Goal: Task Accomplishment & Management: Complete application form

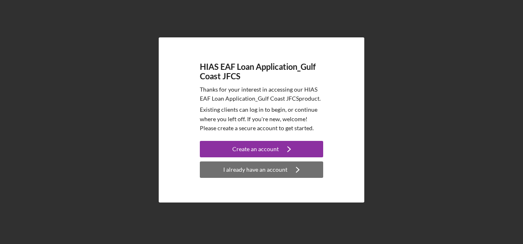
click at [242, 169] on div "I already have an account" at bounding box center [255, 170] width 64 height 16
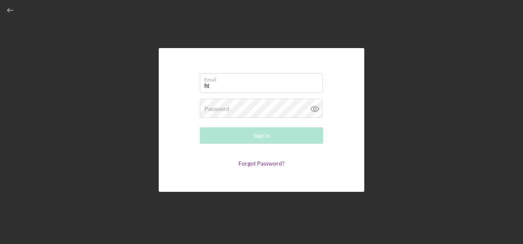
type input "h"
type input "[EMAIL_ADDRESS][DOMAIN_NAME]"
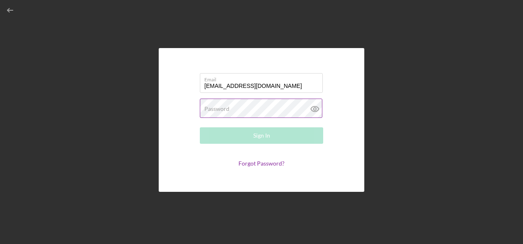
click at [224, 112] on label "Password" at bounding box center [216, 109] width 25 height 7
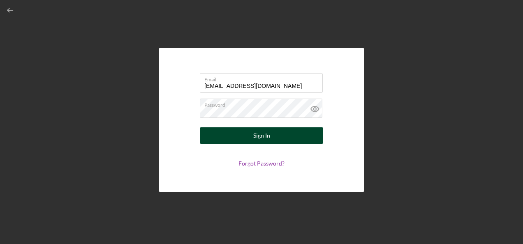
click at [253, 139] on button "Sign In" at bounding box center [261, 136] width 123 height 16
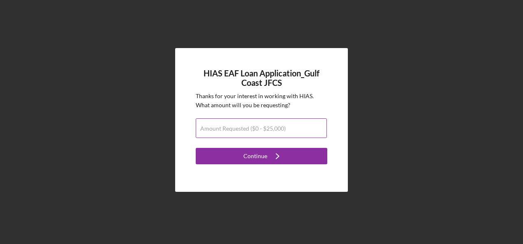
click at [224, 127] on label "Amount Requested ($0 - $25,000)" at bounding box center [243, 128] width 86 height 7
click at [224, 127] on input "Amount Requested ($0 - $25,000)" at bounding box center [261, 128] width 131 height 20
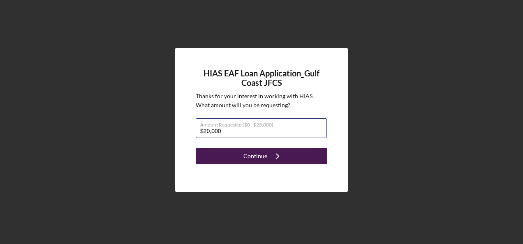
type input "$20,000"
click at [256, 155] on div "Continue" at bounding box center [256, 156] width 24 height 16
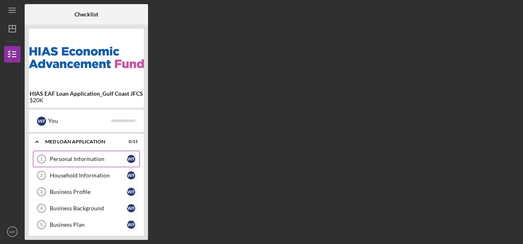
click at [69, 156] on div "Personal Information" at bounding box center [88, 159] width 77 height 7
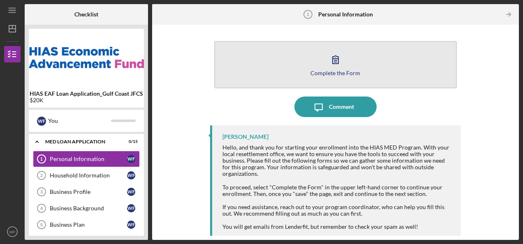
click at [298, 53] on button "Complete the Form Form" at bounding box center [335, 64] width 243 height 47
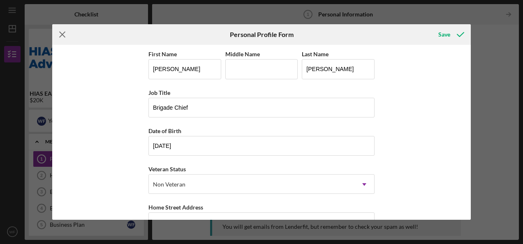
click at [64, 34] on icon "Icon/Menu Close" at bounding box center [62, 34] width 21 height 21
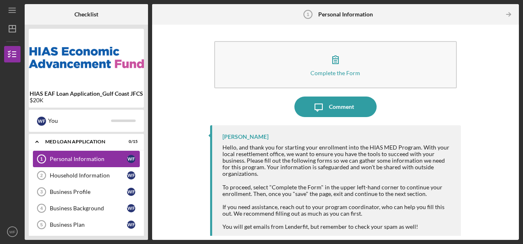
click at [71, 156] on div "Personal Information" at bounding box center [88, 159] width 77 height 7
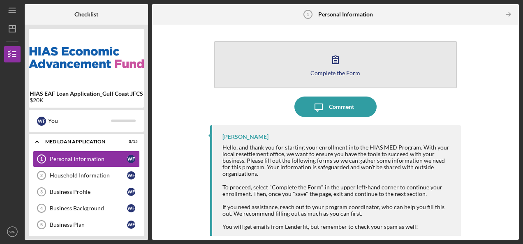
click at [334, 73] on div "Complete the Form" at bounding box center [336, 73] width 50 height 6
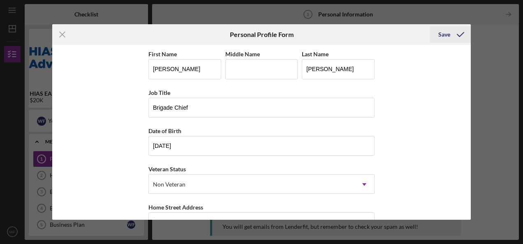
click at [443, 35] on div "Save" at bounding box center [445, 34] width 12 height 16
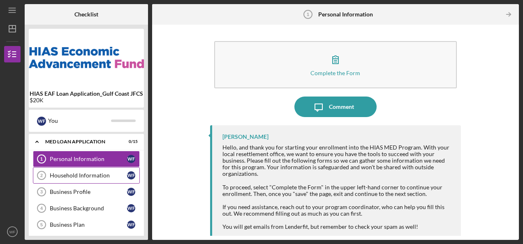
click at [88, 180] on link "Household Information 2 Household Information W F" at bounding box center [86, 175] width 107 height 16
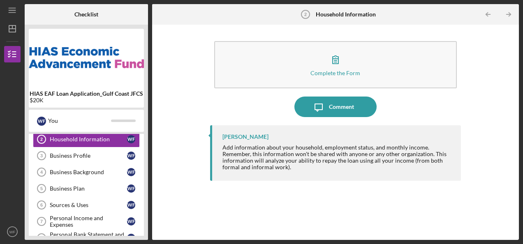
scroll to position [34, 0]
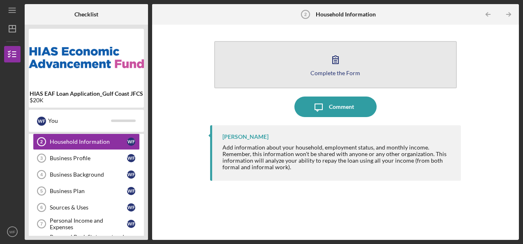
click at [327, 72] on div "Complete the Form" at bounding box center [336, 73] width 50 height 6
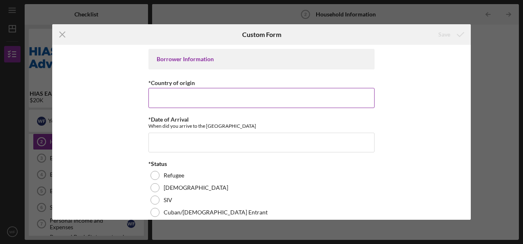
click at [174, 94] on input "*Country of origin" at bounding box center [262, 98] width 226 height 20
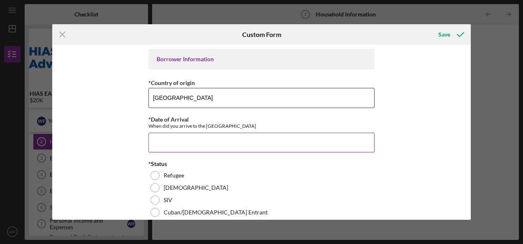
type input "[GEOGRAPHIC_DATA]"
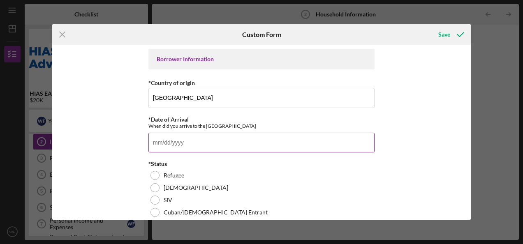
click at [158, 141] on input "*Date of Arrival" at bounding box center [262, 143] width 226 height 20
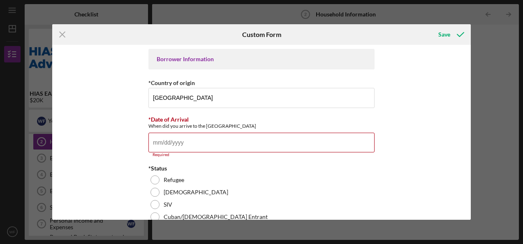
click at [113, 27] on div "Icon/Menu Close" at bounding box center [121, 34] width 139 height 21
click at [190, 141] on input "*Date of Arrival" at bounding box center [262, 143] width 226 height 20
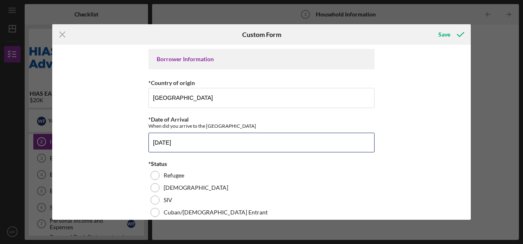
type input "[DATE]"
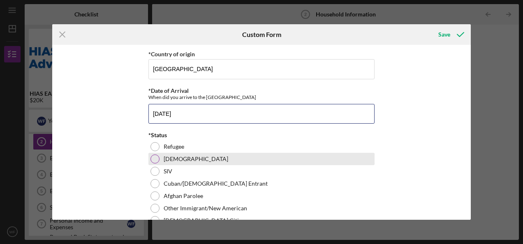
scroll to position [82, 0]
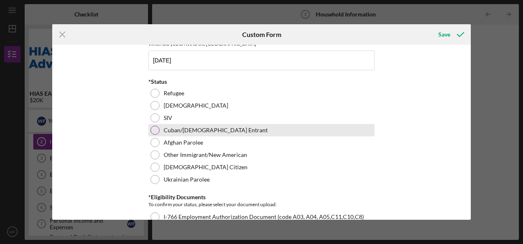
click at [157, 128] on div at bounding box center [155, 130] width 9 height 9
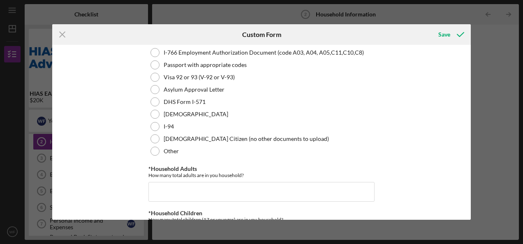
scroll to position [206, 0]
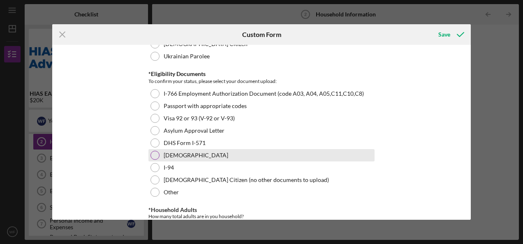
click at [158, 155] on div "[DEMOGRAPHIC_DATA]" at bounding box center [262, 155] width 226 height 12
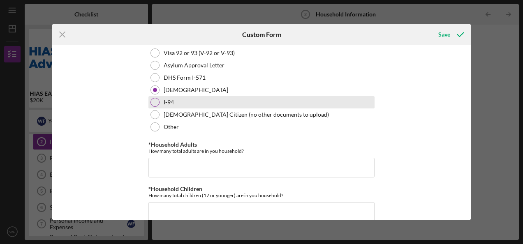
scroll to position [329, 0]
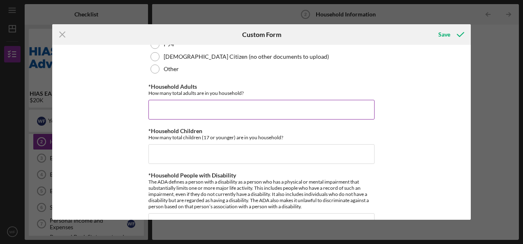
click at [194, 105] on input "*Household Adults" at bounding box center [262, 110] width 226 height 20
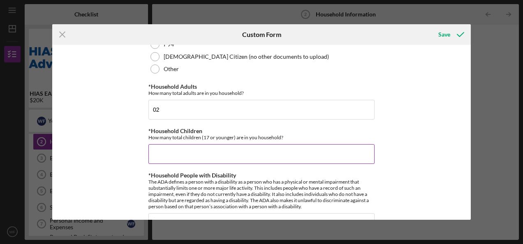
type input "2"
click at [192, 155] on input "*Household Children" at bounding box center [262, 154] width 226 height 20
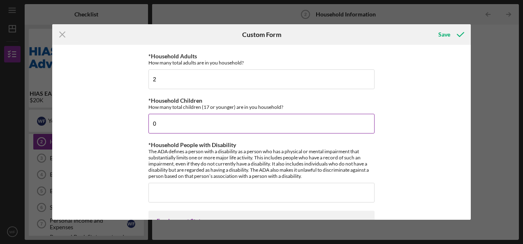
scroll to position [411, 0]
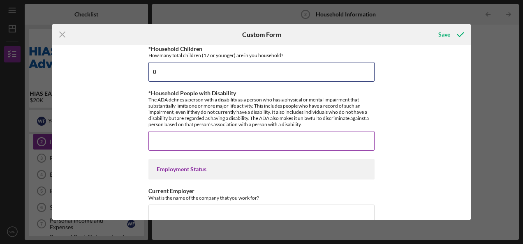
type input "0"
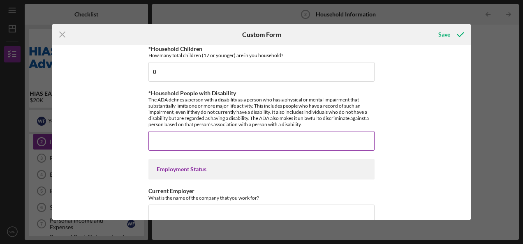
click at [196, 146] on input "*Household People with Disability" at bounding box center [262, 141] width 226 height 20
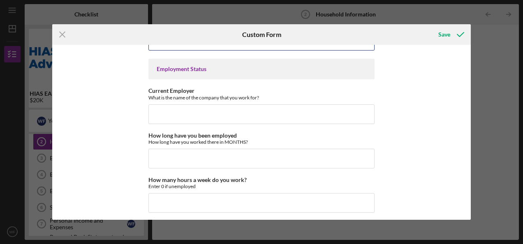
scroll to position [494, 0]
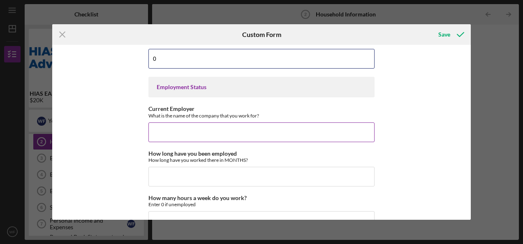
type input "0"
click at [193, 135] on input "Current Employer" at bounding box center [262, 133] width 226 height 20
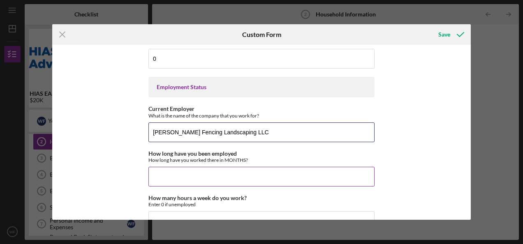
type input "[PERSON_NAME] Fencing Landscaping LLC"
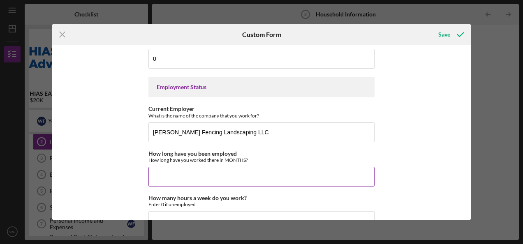
click at [181, 177] on input "How long have you been employed" at bounding box center [262, 177] width 226 height 20
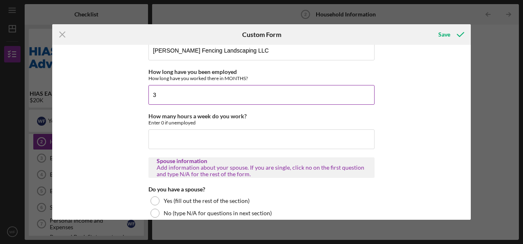
scroll to position [576, 0]
type input "3"
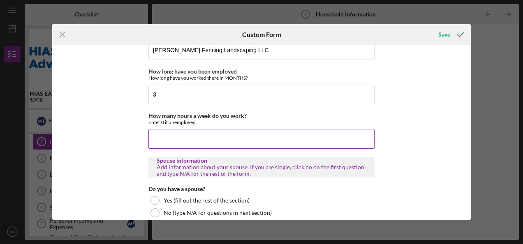
click at [181, 136] on input "How many hours a week do you work?" at bounding box center [262, 139] width 226 height 20
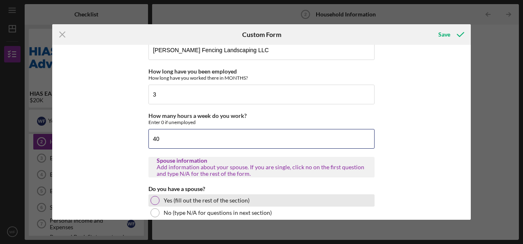
type input "40"
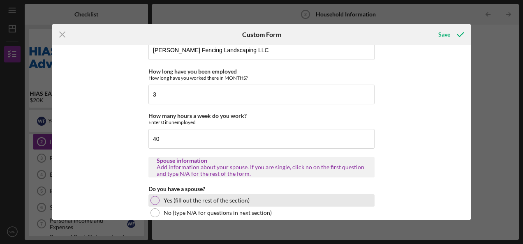
click at [155, 198] on div at bounding box center [155, 200] width 9 height 9
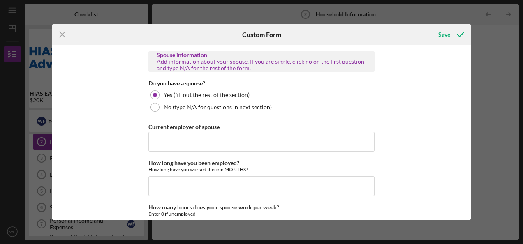
scroll to position [699, 0]
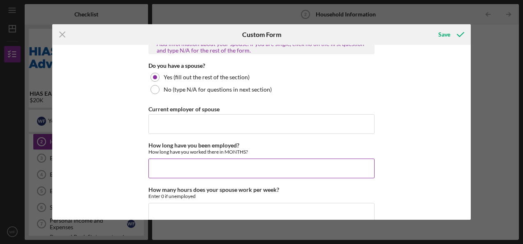
click at [194, 162] on input "How long have you been employed?" at bounding box center [262, 169] width 226 height 20
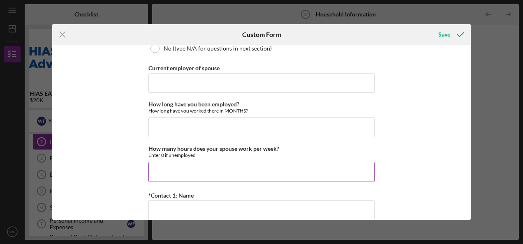
click at [193, 171] on input "How many hours does your spouse work per week?" at bounding box center [262, 172] width 226 height 20
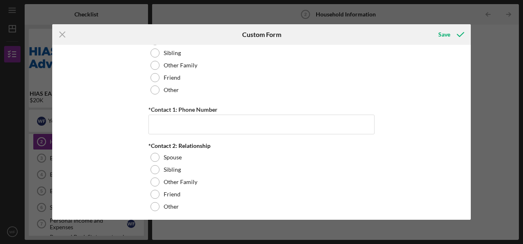
scroll to position [1050, 0]
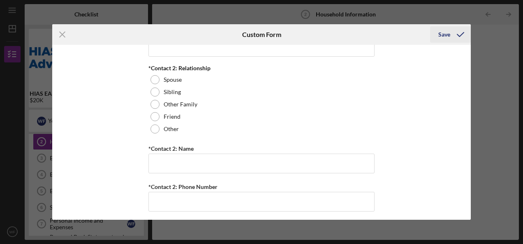
type input "40"
click at [442, 36] on div "Save" at bounding box center [445, 34] width 12 height 16
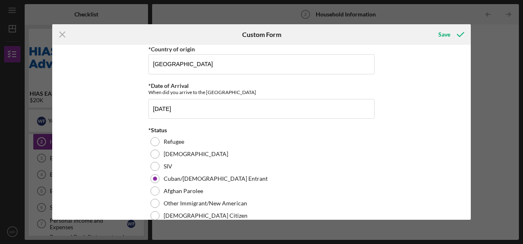
scroll to position [0, 0]
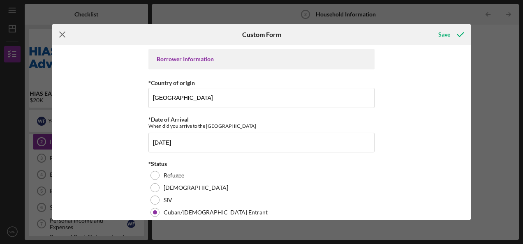
click at [63, 34] on line at bounding box center [62, 34] width 5 height 5
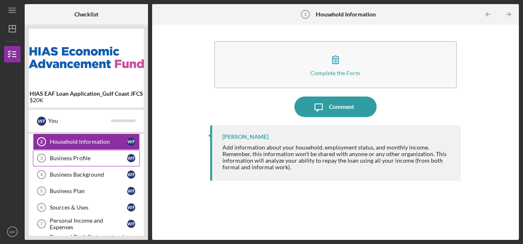
click at [67, 151] on link "Business Profile 3 Business Profile W F" at bounding box center [86, 158] width 107 height 16
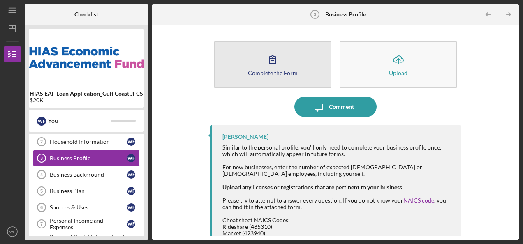
click at [277, 64] on icon "button" at bounding box center [272, 59] width 21 height 21
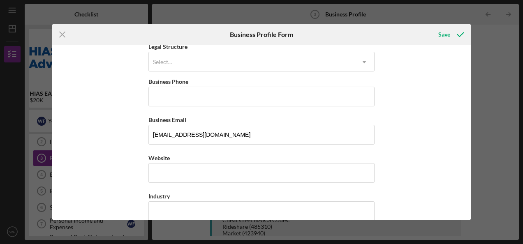
scroll to position [123, 0]
click at [61, 32] on line at bounding box center [62, 34] width 5 height 5
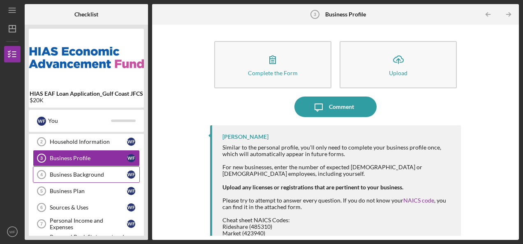
click at [60, 172] on div "Business Background" at bounding box center [88, 175] width 77 height 7
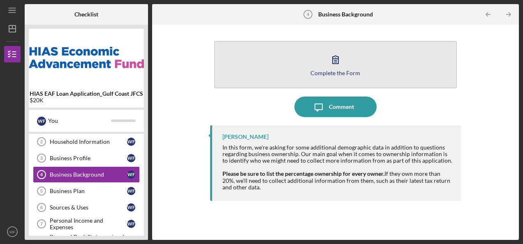
click at [285, 63] on button "Complete the Form Form" at bounding box center [335, 64] width 243 height 47
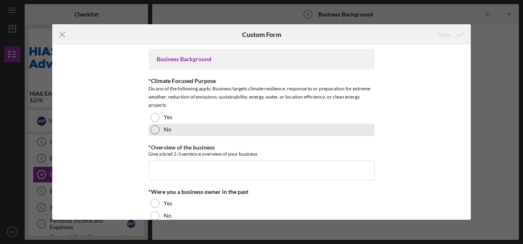
click at [153, 128] on div at bounding box center [155, 129] width 9 height 9
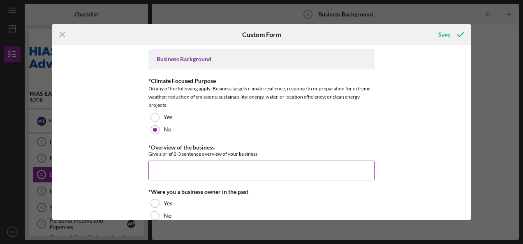
click at [172, 172] on input "*Overview of the business" at bounding box center [262, 171] width 226 height 20
paste input "We are a subcontractor company specializing in providing reliable, high-quality…"
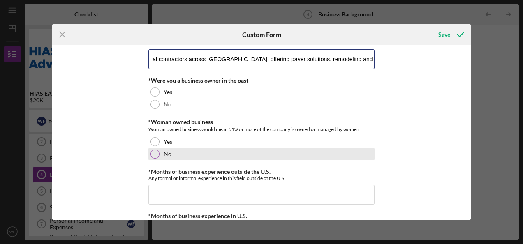
scroll to position [82, 0]
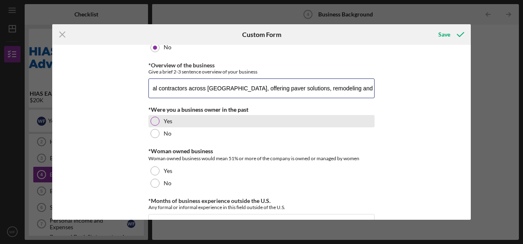
type input "We are a subcontractor company specializing in providing reliable, high-quality…"
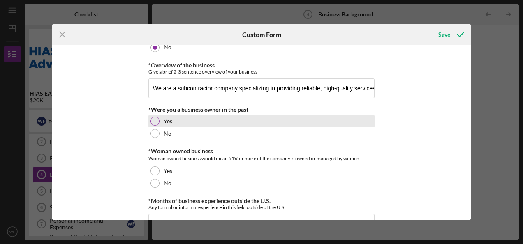
click at [158, 118] on div "Yes" at bounding box center [262, 121] width 226 height 12
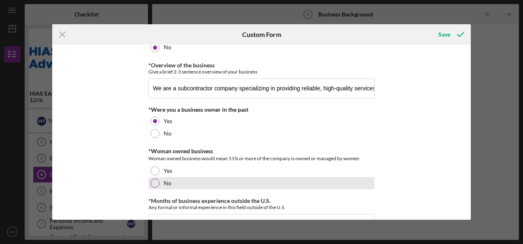
click at [152, 183] on div at bounding box center [155, 183] width 9 height 9
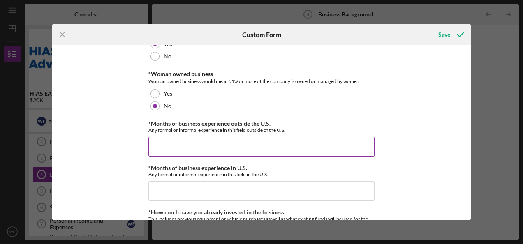
scroll to position [165, 0]
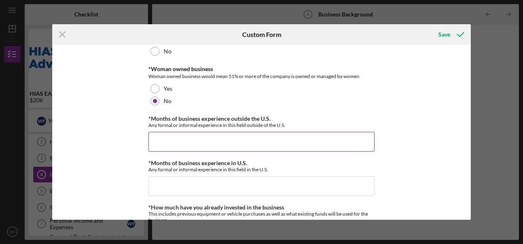
click at [182, 138] on input "*Months of business experience outside the U.S." at bounding box center [262, 142] width 226 height 20
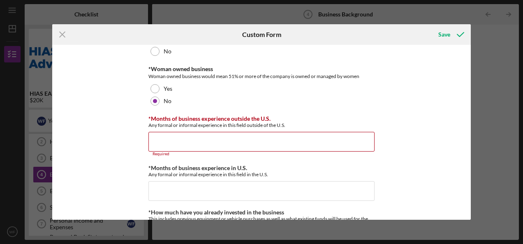
click at [70, 83] on div "Business Background *Climate Focused Purpose Do any of the following apply: Bus…" at bounding box center [261, 132] width 419 height 175
click at [194, 143] on input "*Months of business experience outside the U.S." at bounding box center [262, 142] width 226 height 20
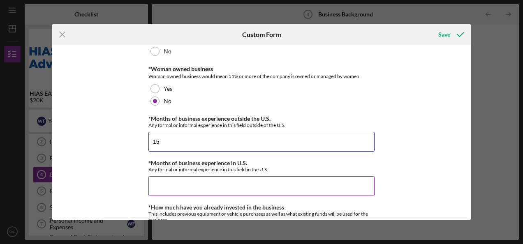
type input "15"
click at [183, 186] on input "*Months of business experience in U.S." at bounding box center [262, 186] width 226 height 20
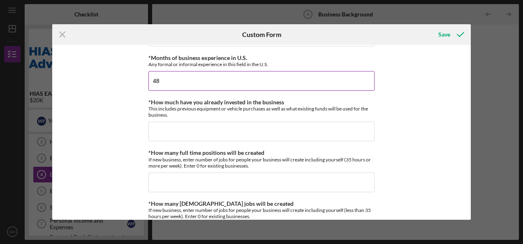
scroll to position [288, 0]
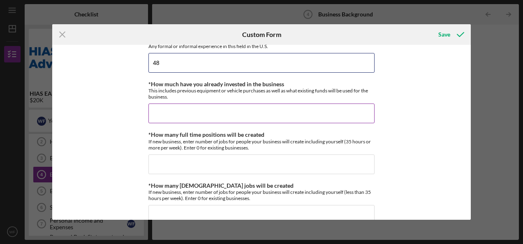
type input "48"
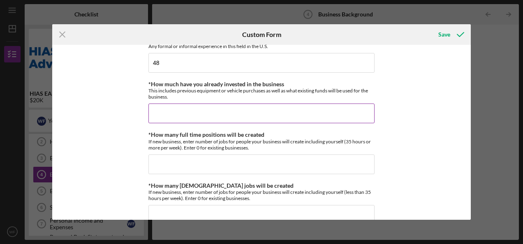
click at [174, 111] on input "*How much have you already invested in the business" at bounding box center [262, 114] width 226 height 20
type input "$4,000"
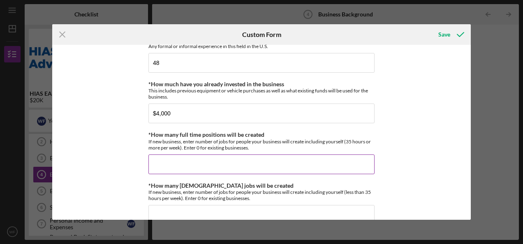
click at [197, 168] on input "*How many full time positions will be created" at bounding box center [262, 165] width 226 height 20
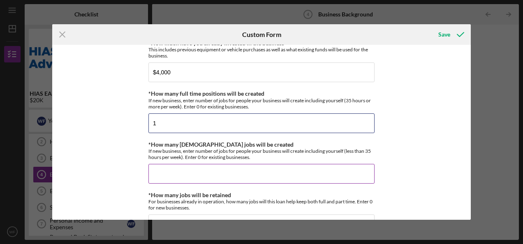
type input "1"
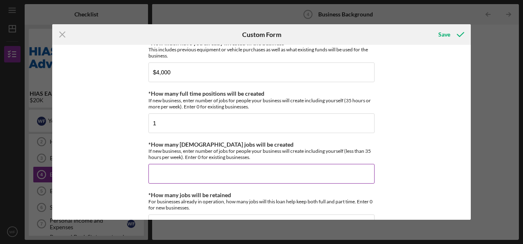
click at [201, 178] on input "*How many [DEMOGRAPHIC_DATA] jobs will be created" at bounding box center [262, 174] width 226 height 20
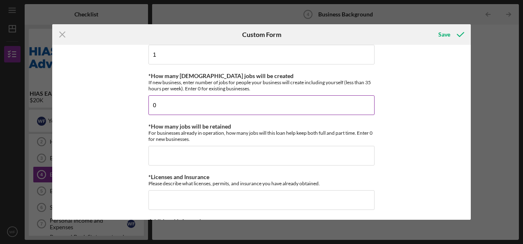
scroll to position [411, 0]
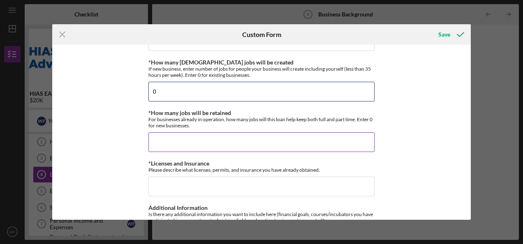
type input "0"
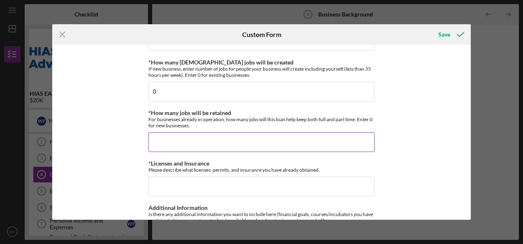
click at [181, 136] on input "*How many jobs will be retained" at bounding box center [262, 142] width 226 height 20
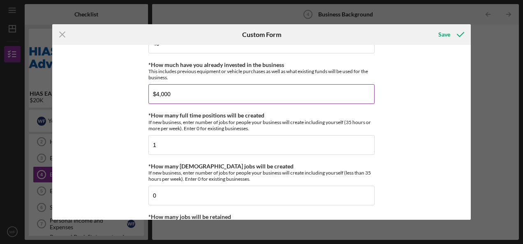
scroll to position [288, 0]
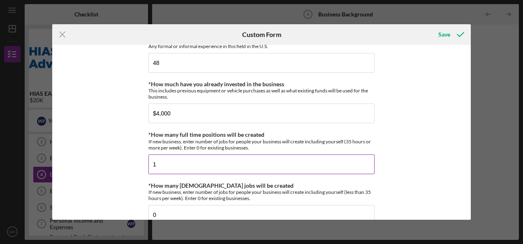
type input "1"
click at [198, 166] on input "1" at bounding box center [262, 165] width 226 height 20
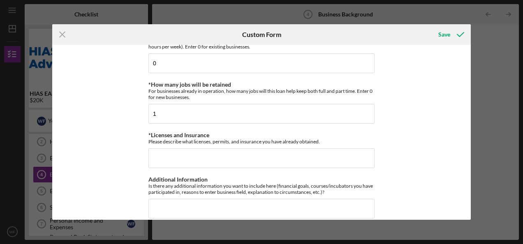
scroll to position [448, 0]
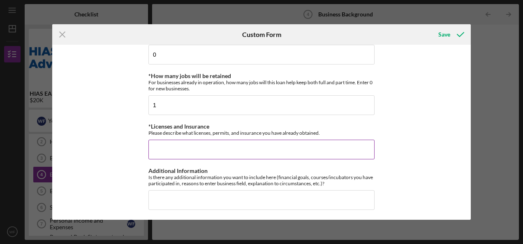
type input "0"
drag, startPoint x: 194, startPoint y: 146, endPoint x: 193, endPoint y: 139, distance: 6.3
click at [193, 146] on input "*Licenses and Insurance" at bounding box center [262, 150] width 226 height 20
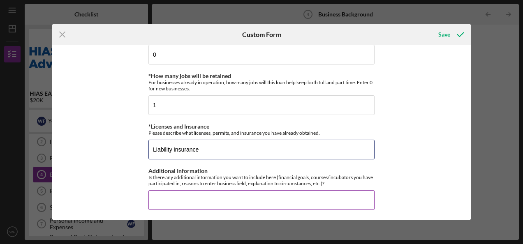
type input "Liability insurance"
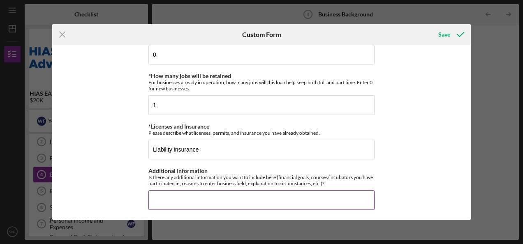
click at [178, 198] on input "Additional Information" at bounding box center [262, 200] width 226 height 20
paste input "Increase monthly revenue by 20% [DATE]. Complete 90% of projects on time over t…"
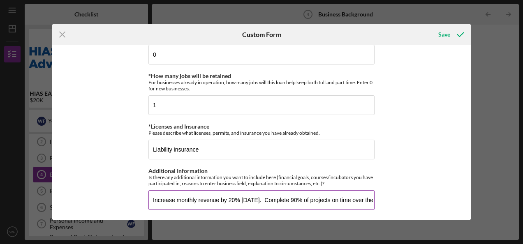
scroll to position [0, 177]
click at [162, 196] on input "Increase monthly revenue by 20% [DATE]. Complete 90% of projects on time over t…" at bounding box center [262, 200] width 226 height 20
type input "I have goals (1)Complete 90% of projects on time over the next quarter. (2)Secu…"
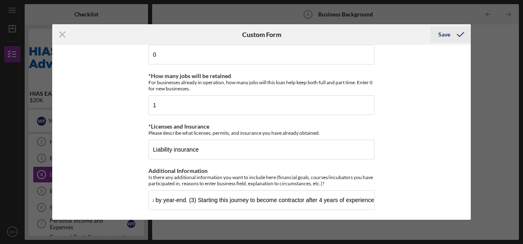
click at [446, 34] on div "Save" at bounding box center [445, 34] width 12 height 16
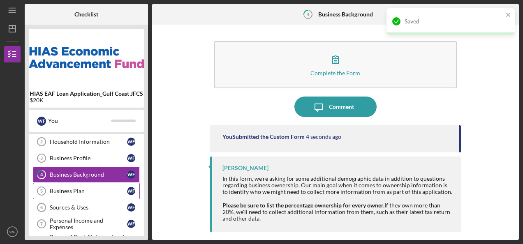
click at [61, 188] on div "Business Plan" at bounding box center [88, 191] width 77 height 7
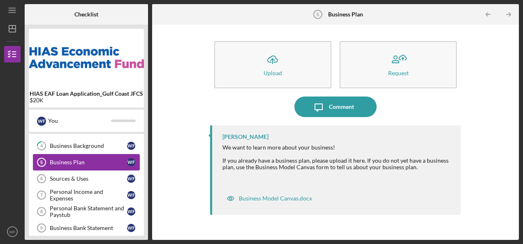
scroll to position [75, 0]
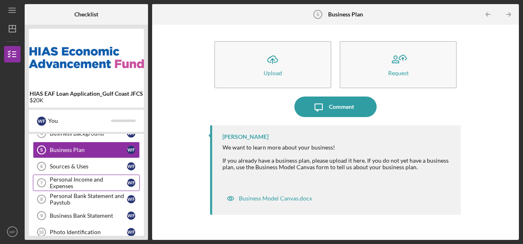
click at [74, 176] on link "Personal Income and Expenses 7 Personal Income and Expenses W F" at bounding box center [86, 183] width 107 height 16
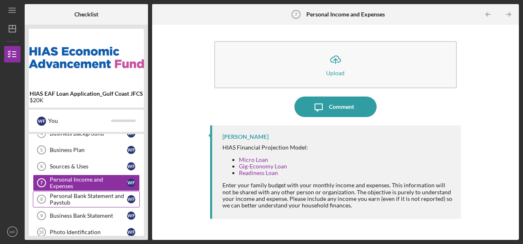
click at [88, 195] on div "Personal Bank Statement and Paystub" at bounding box center [88, 199] width 77 height 13
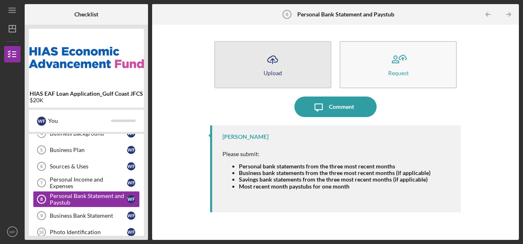
click at [258, 69] on button "Icon/Upload Upload" at bounding box center [272, 64] width 117 height 47
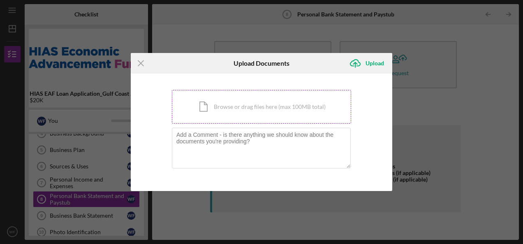
click at [264, 101] on div "Icon/Document Browse or drag files here (max 100MB total) Tap to choose files o…" at bounding box center [261, 107] width 179 height 34
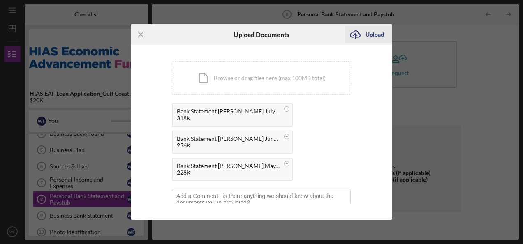
click at [360, 36] on icon "Icon/Upload" at bounding box center [355, 34] width 21 height 21
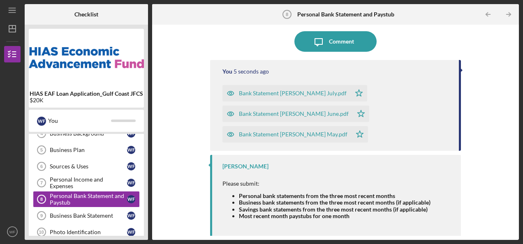
scroll to position [72, 0]
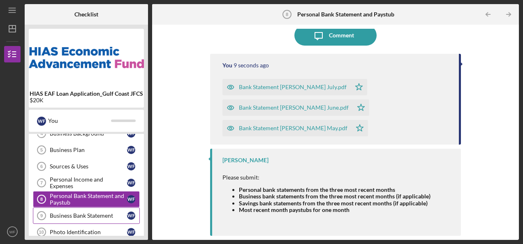
click at [83, 213] on div "Business Bank Statement" at bounding box center [88, 216] width 77 height 7
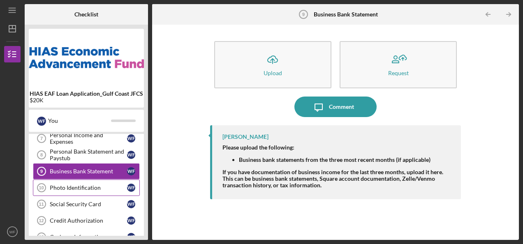
scroll to position [157, 0]
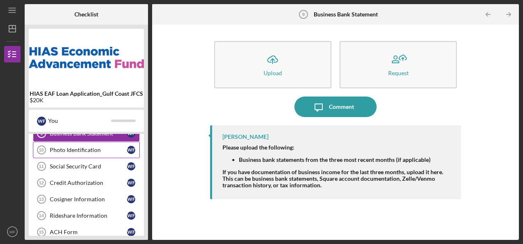
click at [80, 149] on div "Photo Identification" at bounding box center [88, 150] width 77 height 7
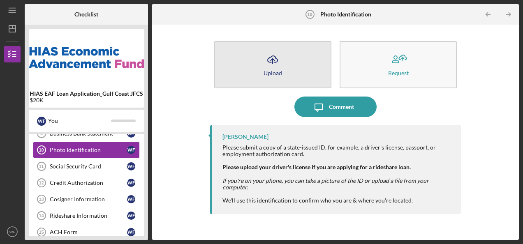
click at [272, 65] on icon "Icon/Upload" at bounding box center [272, 59] width 21 height 21
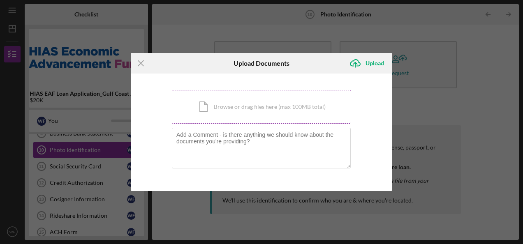
click at [251, 107] on div "Icon/Document Browse or drag files here (max 100MB total) Tap to choose files o…" at bounding box center [261, 107] width 179 height 34
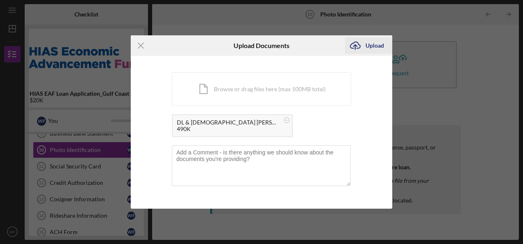
click at [370, 42] on div "Upload" at bounding box center [375, 45] width 19 height 16
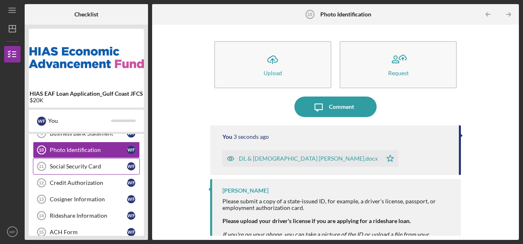
click at [85, 166] on div "Social Security Card" at bounding box center [88, 166] width 77 height 7
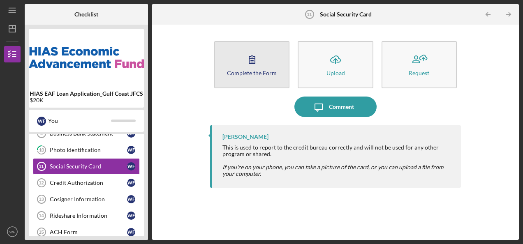
click at [251, 60] on icon "button" at bounding box center [252, 60] width 6 height 8
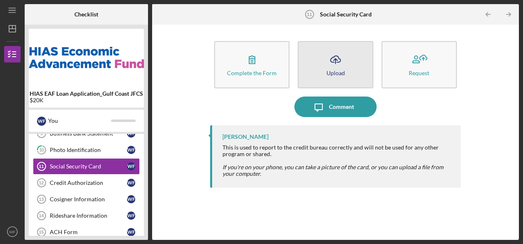
click at [339, 58] on icon "Icon/Upload" at bounding box center [335, 59] width 21 height 21
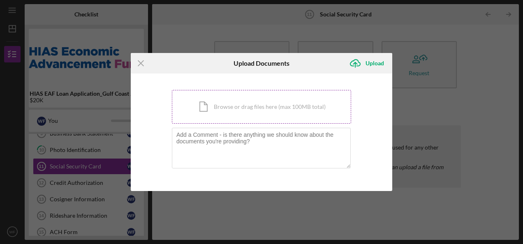
click at [268, 106] on div "Icon/Document Browse or drag files here (max 100MB total) Tap to choose files o…" at bounding box center [261, 107] width 179 height 34
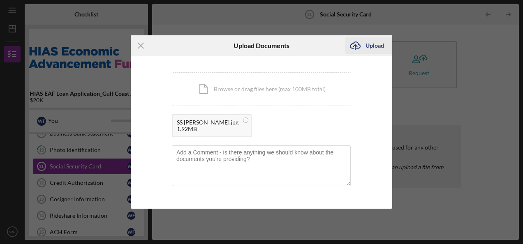
click at [369, 40] on div "Upload" at bounding box center [375, 45] width 19 height 16
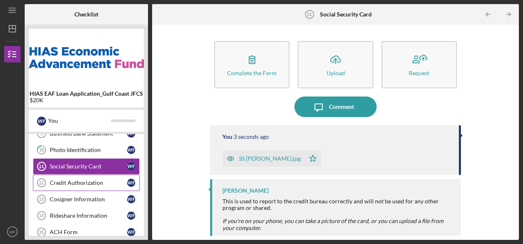
click at [94, 180] on div "Credit Authorization" at bounding box center [88, 183] width 77 height 7
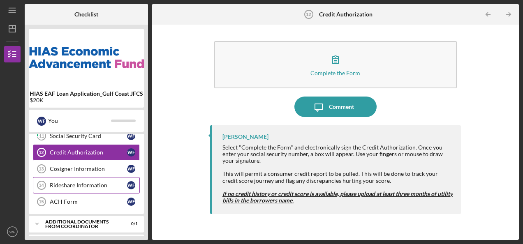
scroll to position [198, 0]
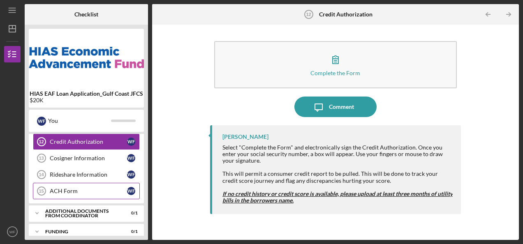
click at [61, 188] on div "ACH Form" at bounding box center [88, 191] width 77 height 7
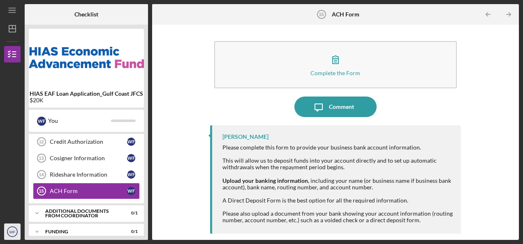
click at [12, 234] on text "WF" at bounding box center [12, 232] width 6 height 5
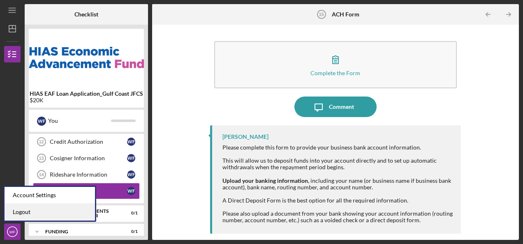
click at [25, 214] on link "Logout" at bounding box center [50, 212] width 91 height 17
